Goal: Task Accomplishment & Management: Complete application form

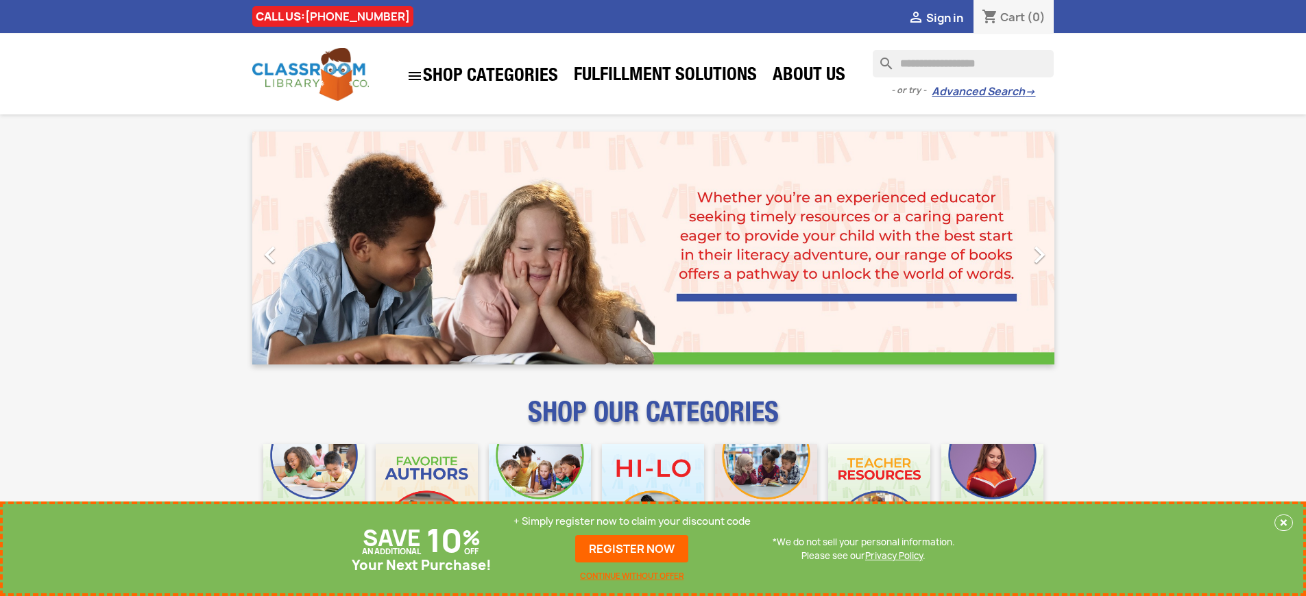
click at [632, 522] on p "+ Simply register now to claim your discount code" at bounding box center [632, 522] width 237 height 14
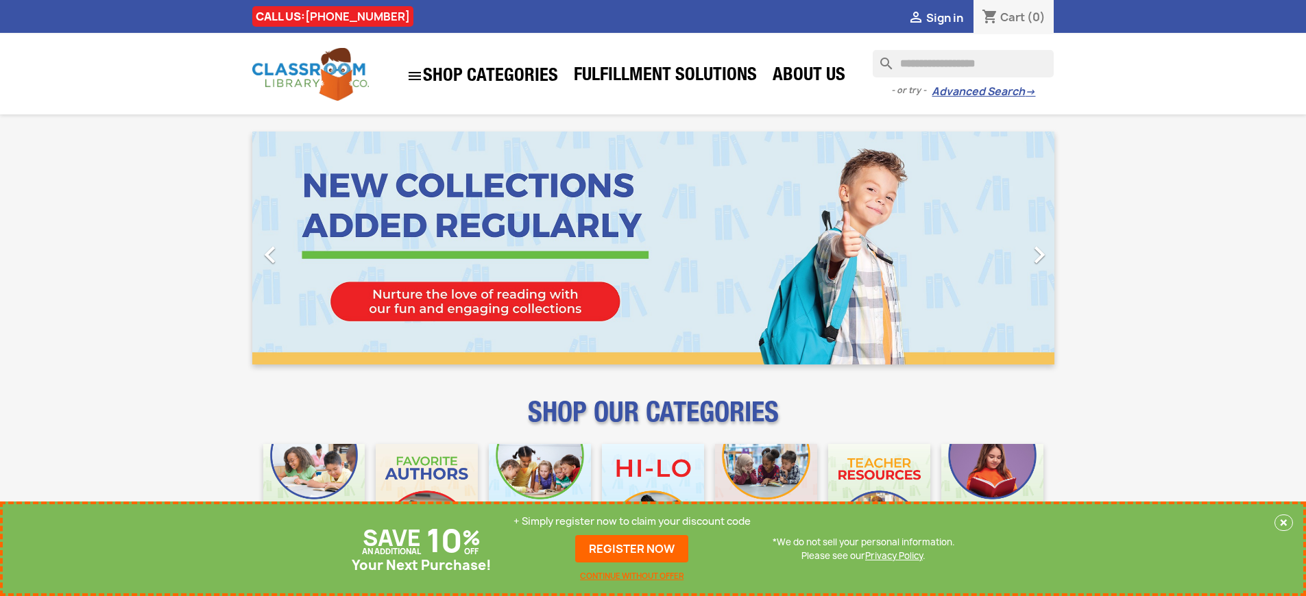
click at [632, 522] on p "+ Simply register now to claim your discount code" at bounding box center [632, 522] width 237 height 14
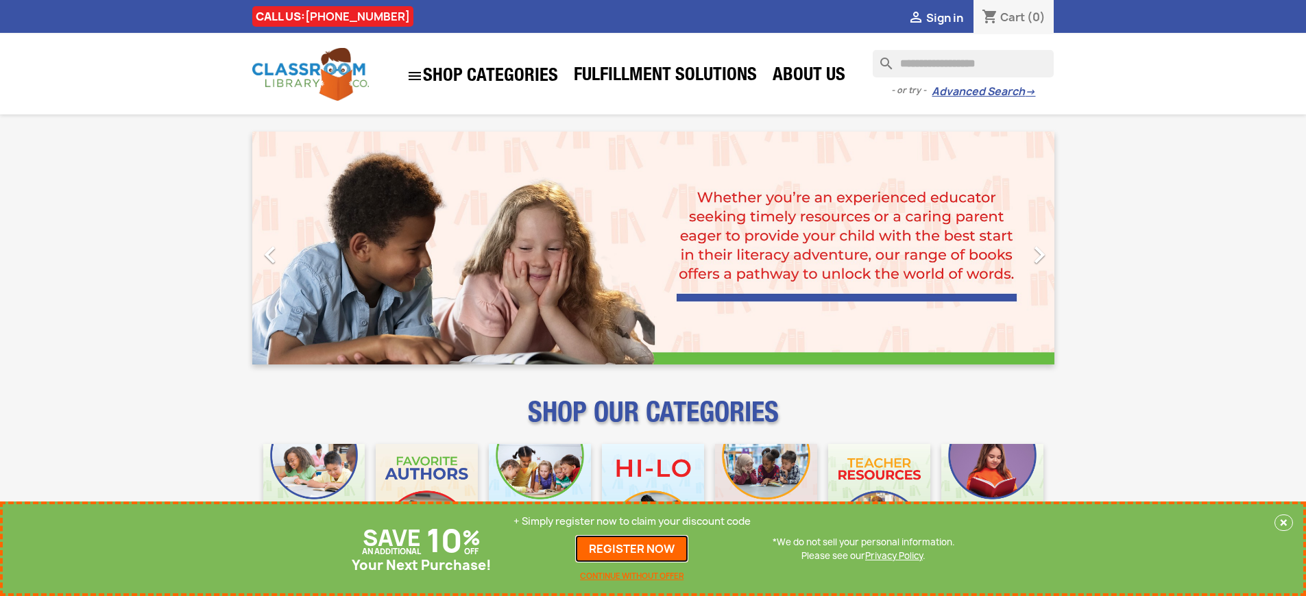
click at [632, 549] on link "REGISTER NOW" at bounding box center [631, 548] width 113 height 27
click at [632, 522] on p "+ Simply register now to claim your discount code" at bounding box center [632, 522] width 237 height 14
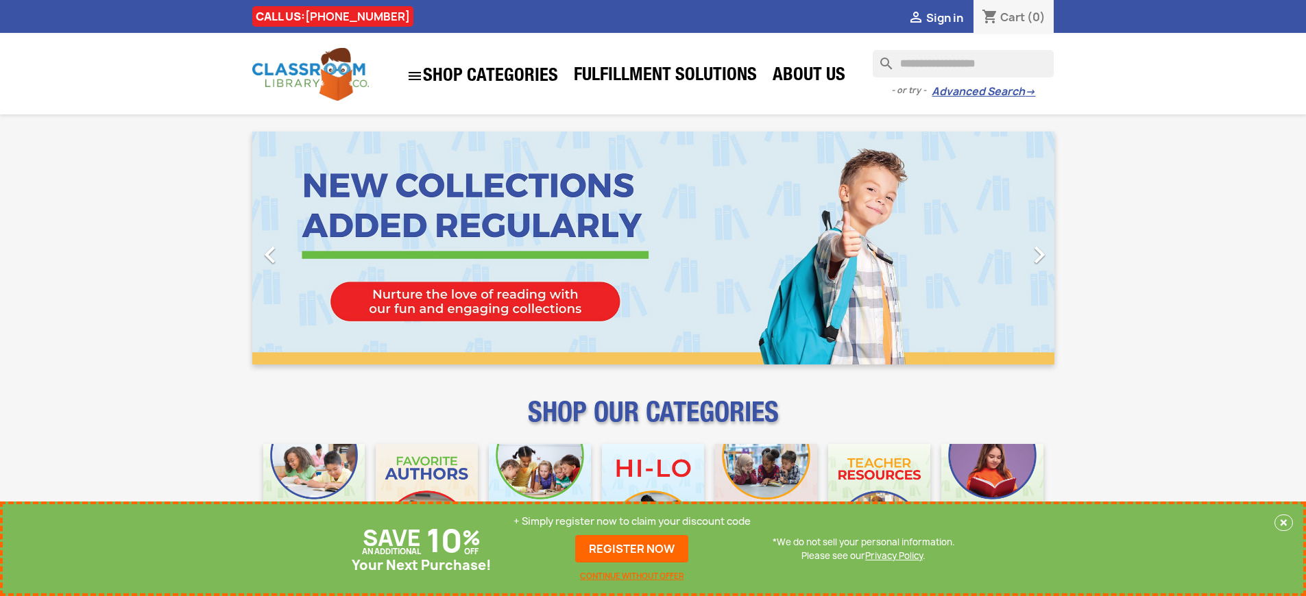
click at [632, 522] on p "+ Simply register now to claim your discount code" at bounding box center [632, 522] width 237 height 14
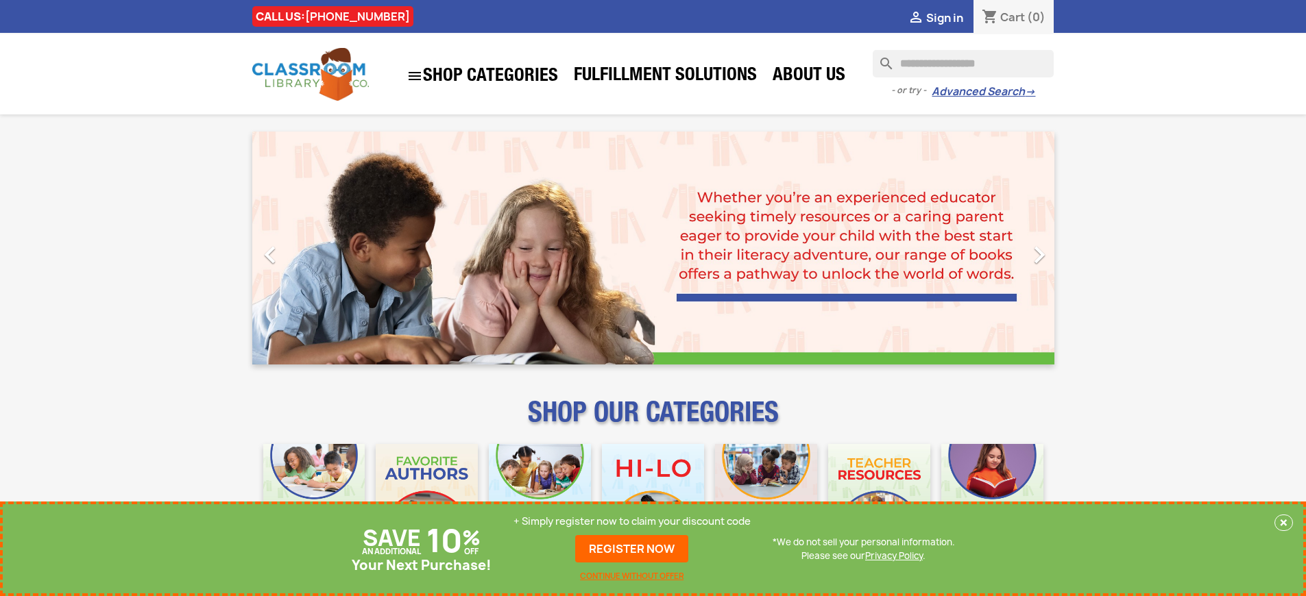
click at [632, 522] on p "+ Simply register now to claim your discount code" at bounding box center [632, 522] width 237 height 14
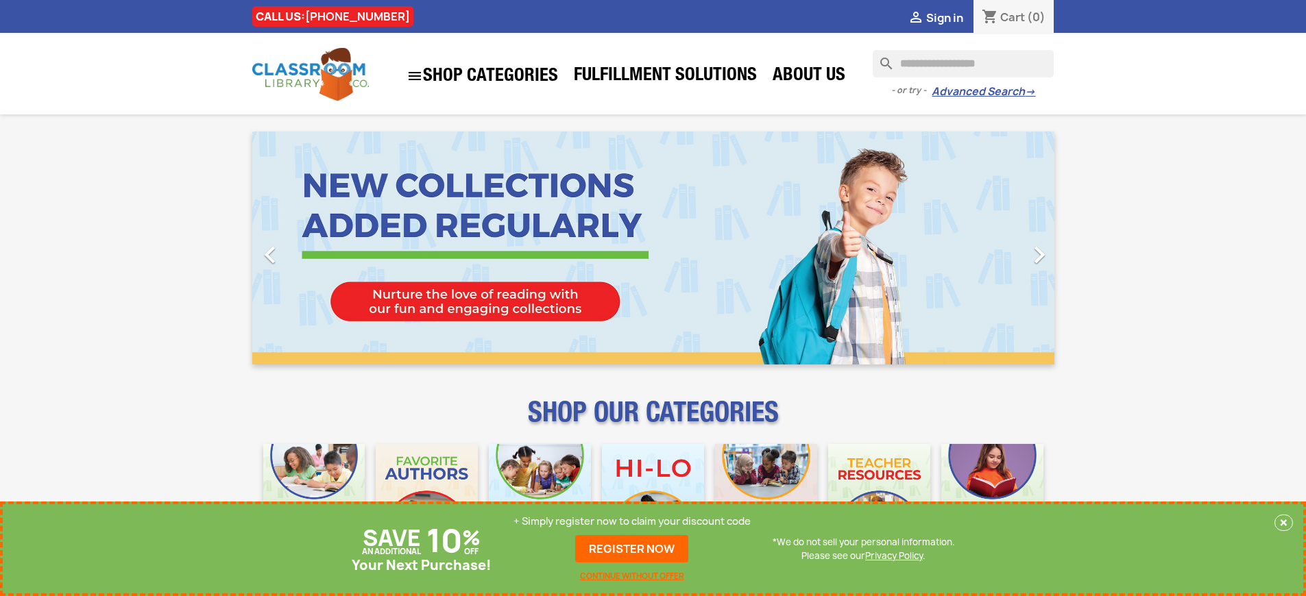
click at [632, 522] on p "+ Simply register now to claim your discount code" at bounding box center [632, 522] width 237 height 14
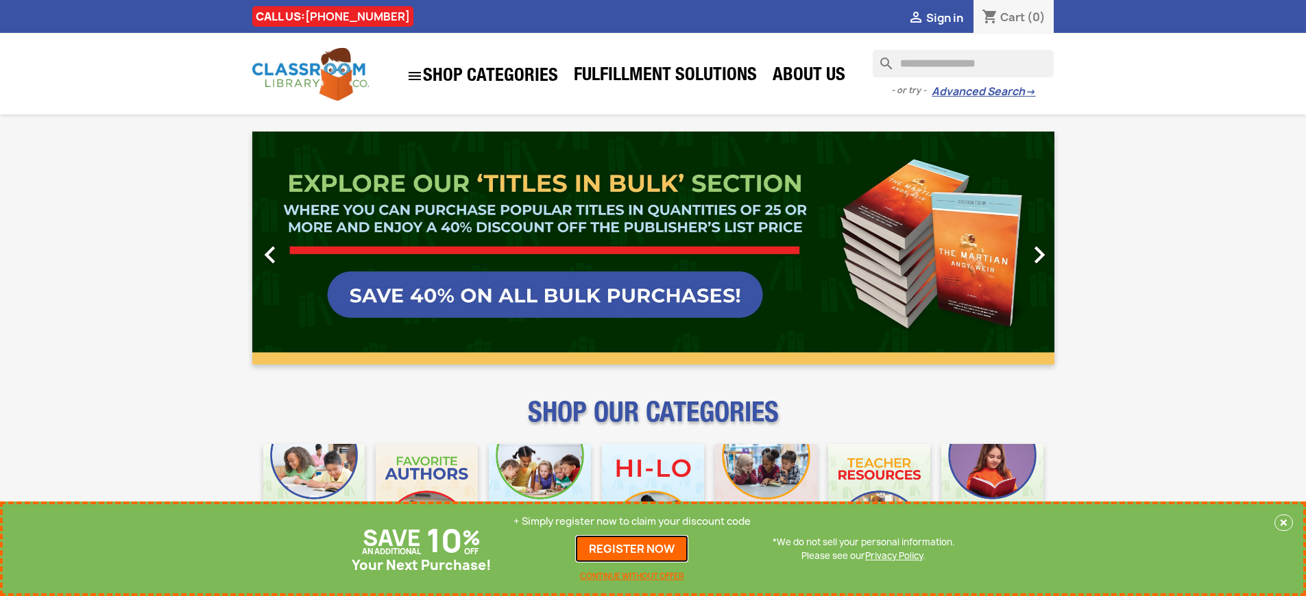
click at [632, 549] on link "REGISTER NOW" at bounding box center [631, 548] width 113 height 27
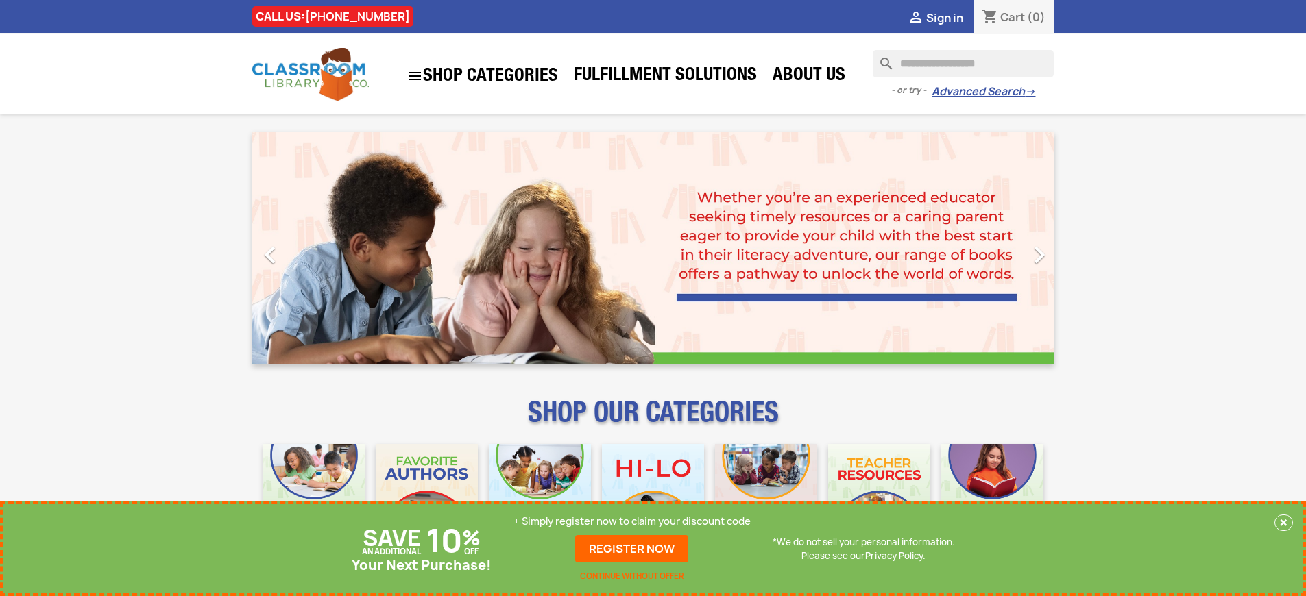
click at [632, 522] on p "+ Simply register now to claim your discount code" at bounding box center [632, 522] width 237 height 14
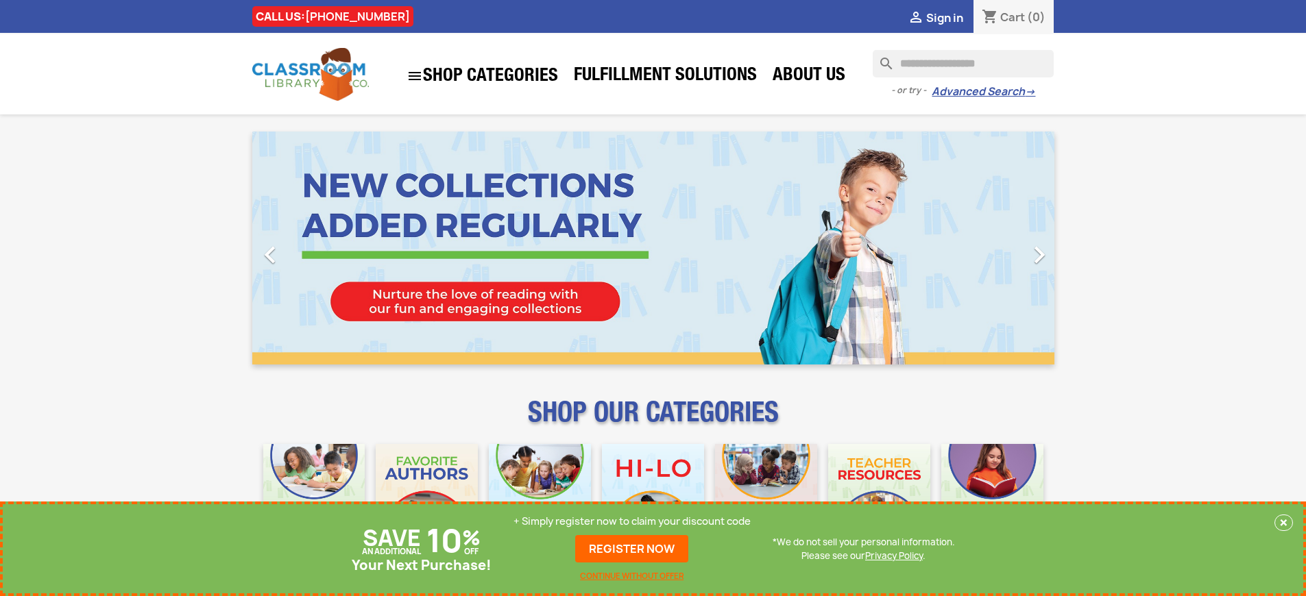
click at [632, 522] on p "+ Simply register now to claim your discount code" at bounding box center [632, 522] width 237 height 14
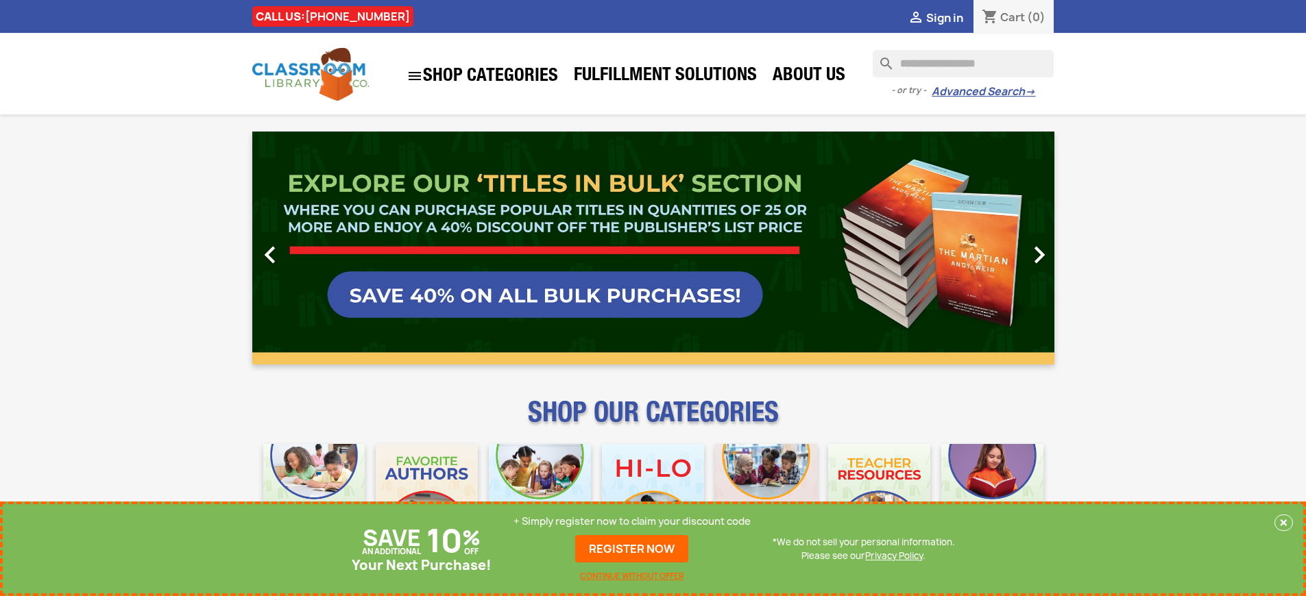
click at [632, 549] on link "REGISTER NOW" at bounding box center [631, 548] width 113 height 27
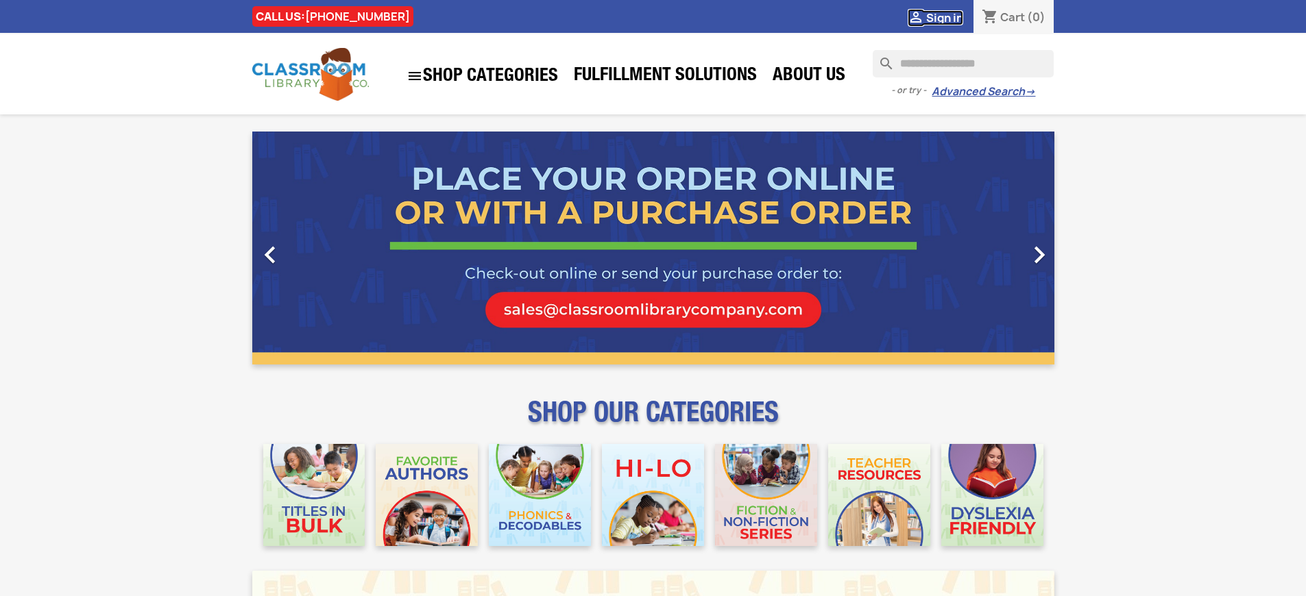
click at [944, 17] on span "Sign in" at bounding box center [944, 17] width 37 height 15
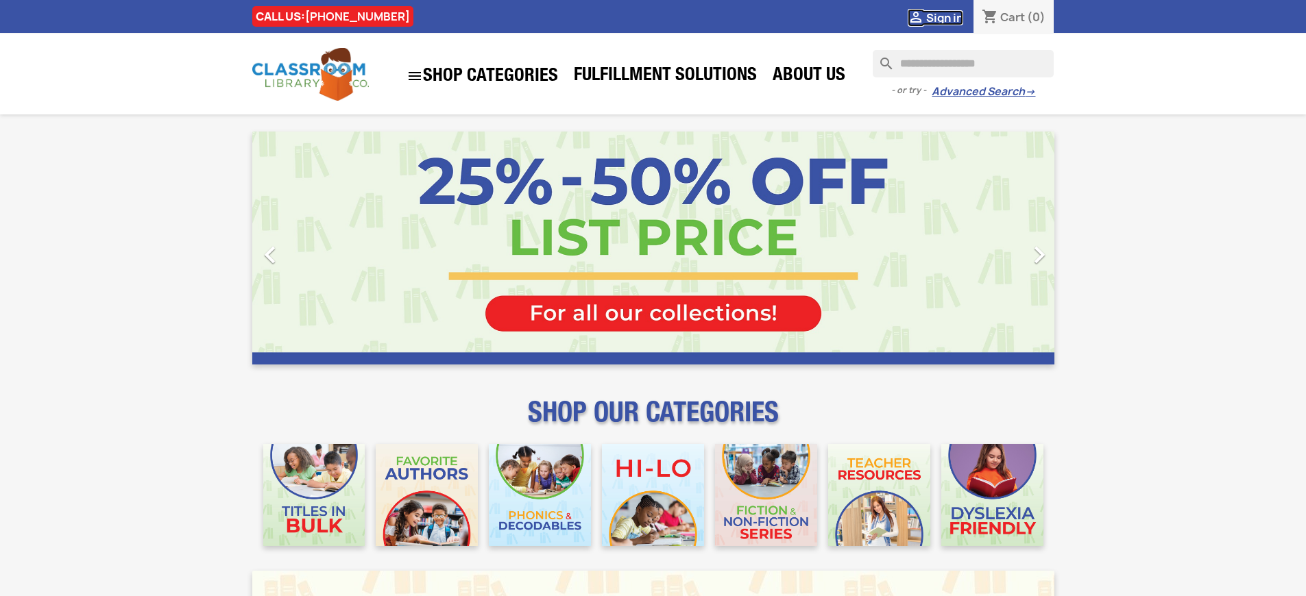
click at [944, 17] on span "Sign in" at bounding box center [944, 17] width 37 height 15
